Goal: Transaction & Acquisition: Book appointment/travel/reservation

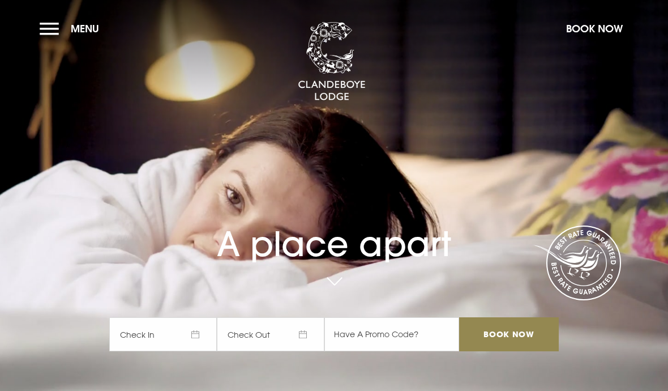
click at [610, 20] on button "Book Now" at bounding box center [594, 28] width 68 height 24
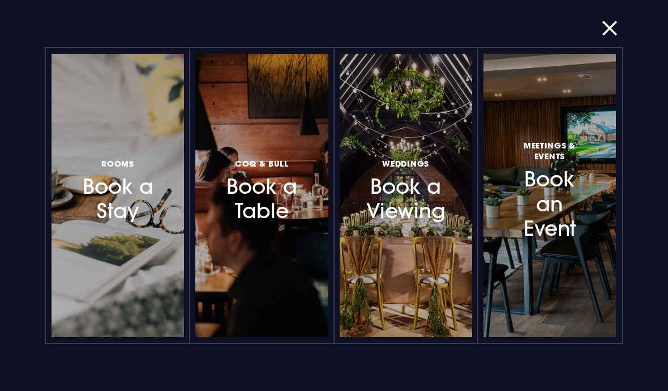
click at [138, 192] on h3 "Rooms Book a Stay" at bounding box center [117, 189] width 77 height 67
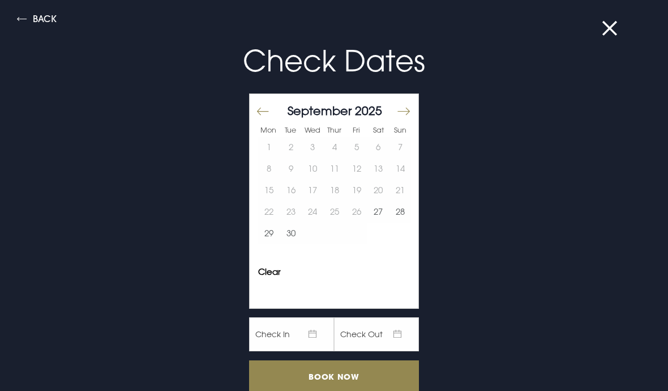
click at [407, 119] on button "Move forward to switch to the next month." at bounding box center [403, 112] width 14 height 24
click at [409, 111] on button "Move forward to switch to the next month." at bounding box center [403, 112] width 14 height 24
click at [409, 110] on button "Move forward to switch to the next month." at bounding box center [403, 112] width 14 height 24
click at [410, 109] on button "Move forward to switch to the next month." at bounding box center [403, 112] width 14 height 24
click at [410, 106] on button "Move forward to switch to the next month." at bounding box center [403, 112] width 14 height 24
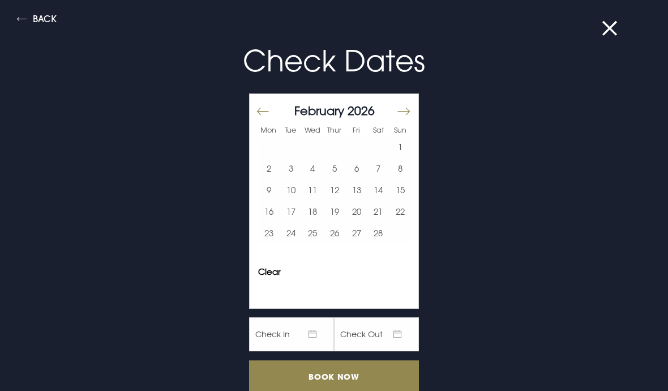
click at [417, 112] on div "[DATE] 1 2 3 4 5 6 7 8 9 10 11 12 13 14 15 16 17 18 19 20 21 22 23 24 25 26 27 …" at bounding box center [335, 177] width 170 height 167
click at [408, 110] on button "Move forward to switch to the next month." at bounding box center [403, 112] width 14 height 24
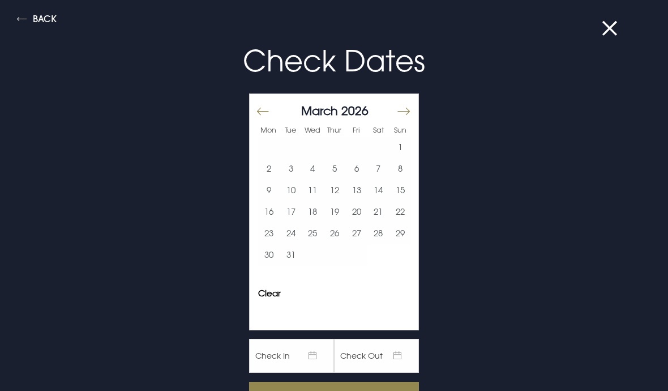
click at [380, 170] on button "7" at bounding box center [378, 169] width 22 height 22
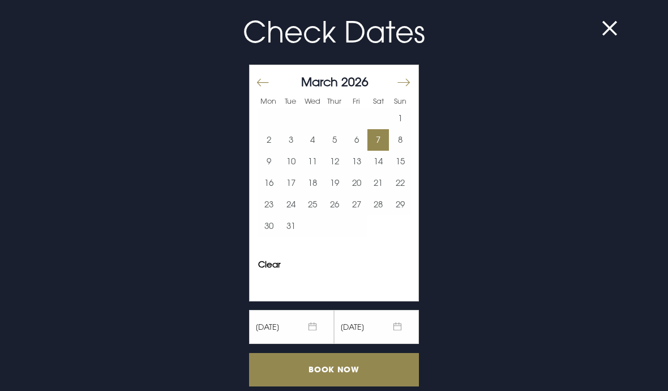
scroll to position [27, 0]
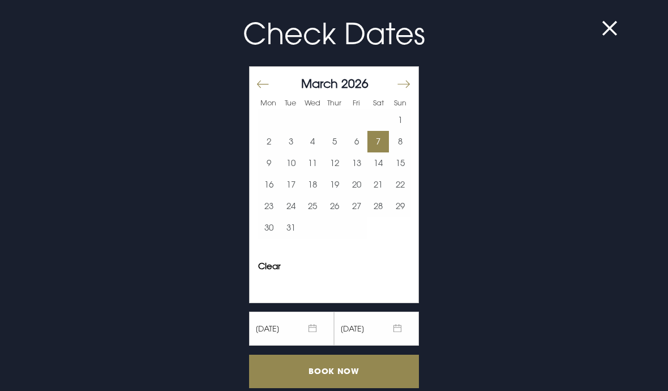
click at [345, 370] on input "Book Now" at bounding box center [334, 370] width 170 height 33
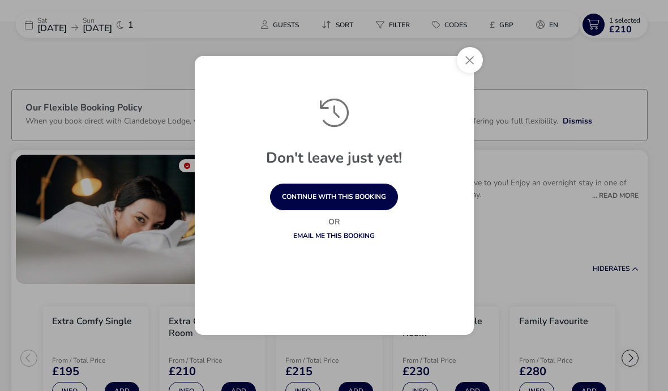
scroll to position [49, 0]
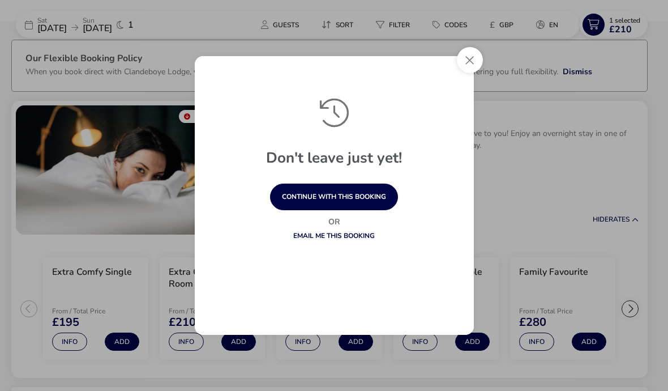
click at [465, 62] on button "Close" at bounding box center [470, 60] width 26 height 26
